Goal: Task Accomplishment & Management: Manage account settings

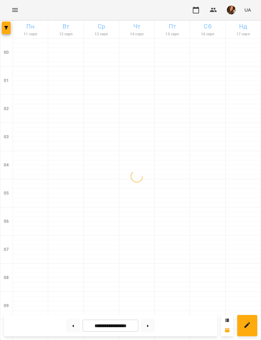
click at [7, 26] on icon "button" at bounding box center [6, 28] width 4 height 4
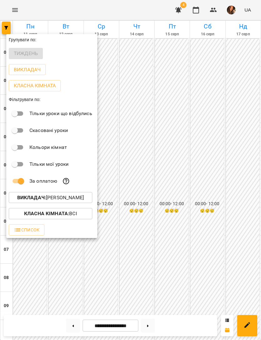
click at [84, 197] on p "Викладач : [PERSON_NAME]" at bounding box center [50, 198] width 67 height 8
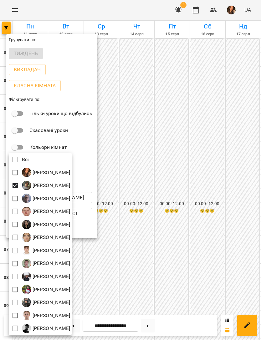
click at [179, 114] on div at bounding box center [130, 170] width 261 height 340
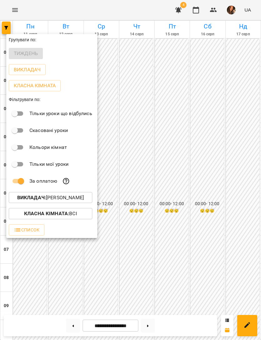
click at [202, 173] on div at bounding box center [130, 170] width 261 height 340
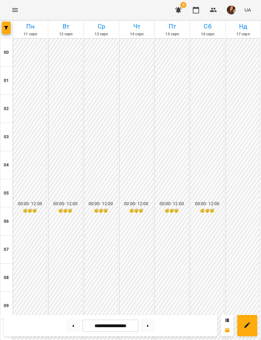
scroll to position [326, 0]
click at [70, 328] on button at bounding box center [73, 326] width 14 height 14
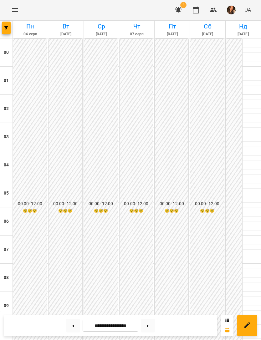
scroll to position [402, 0]
click at [75, 325] on button at bounding box center [73, 326] width 14 height 14
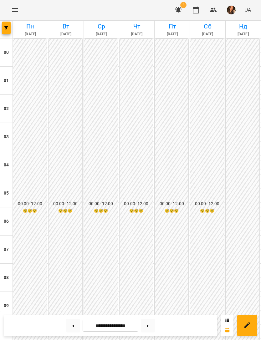
scroll to position [335, 0]
click at [70, 325] on button at bounding box center [73, 326] width 14 height 14
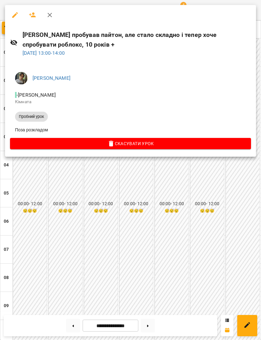
click at [167, 225] on div at bounding box center [130, 170] width 261 height 340
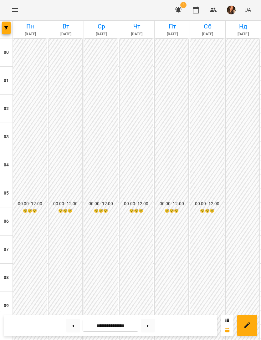
scroll to position [319, 0]
click at [70, 329] on button at bounding box center [73, 326] width 14 height 14
type input "**********"
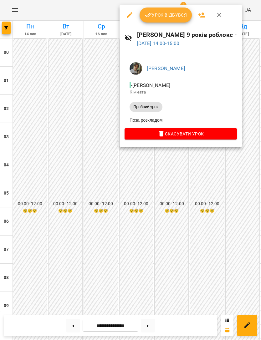
click at [170, 223] on div at bounding box center [130, 170] width 261 height 340
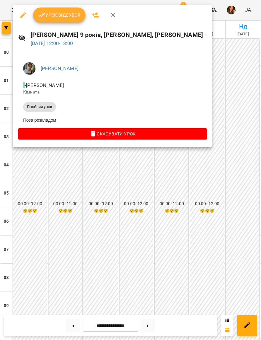
click at [215, 200] on div at bounding box center [130, 170] width 261 height 340
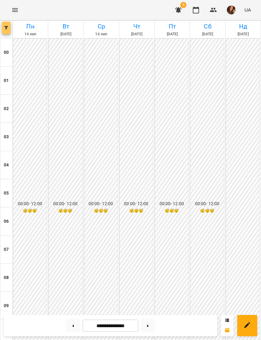
click at [4, 28] on span "button" at bounding box center [6, 28] width 9 height 4
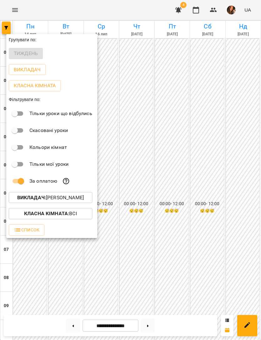
click at [84, 195] on p "Викладач : [PERSON_NAME]" at bounding box center [50, 198] width 67 height 8
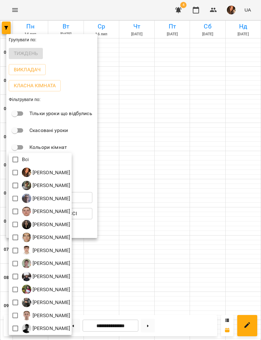
click at [149, 115] on div at bounding box center [130, 170] width 261 height 340
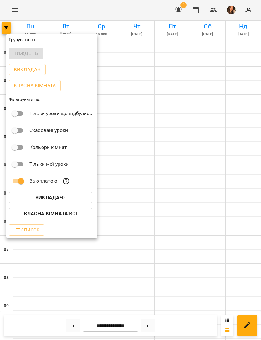
click at [132, 78] on div at bounding box center [130, 170] width 261 height 340
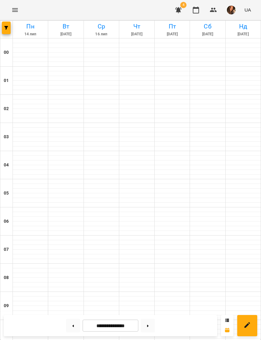
click at [15, 4] on button "Menu" at bounding box center [15, 10] width 15 height 15
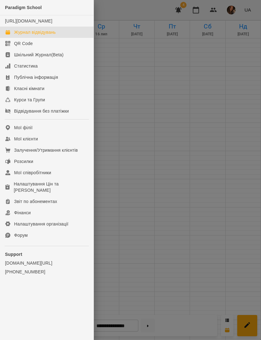
click at [52, 145] on link "Мої клієнти" at bounding box center [47, 138] width 94 height 11
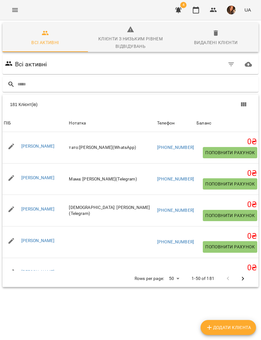
click at [146, 87] on input "text" at bounding box center [137, 84] width 239 height 10
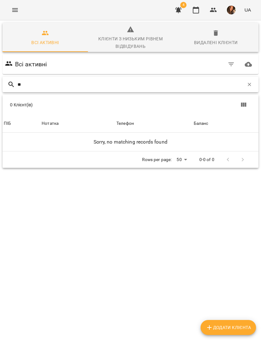
type input "*"
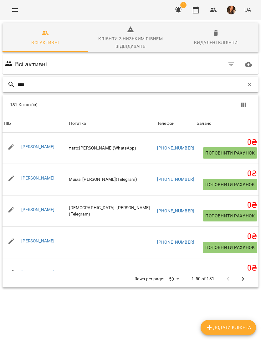
type input "*****"
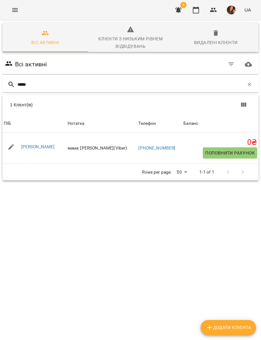
click at [43, 147] on link "[PERSON_NAME]" at bounding box center [38, 146] width 34 height 5
